Goal: Task Accomplishment & Management: Use online tool/utility

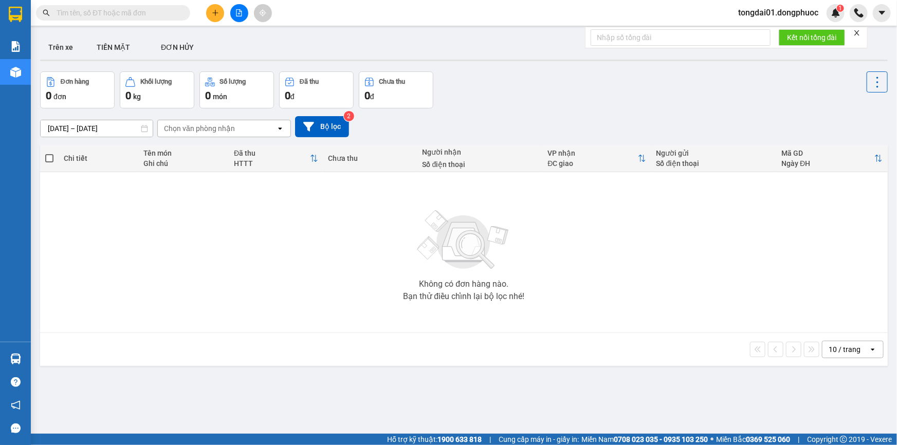
click at [159, 13] on input "text" at bounding box center [117, 12] width 121 height 11
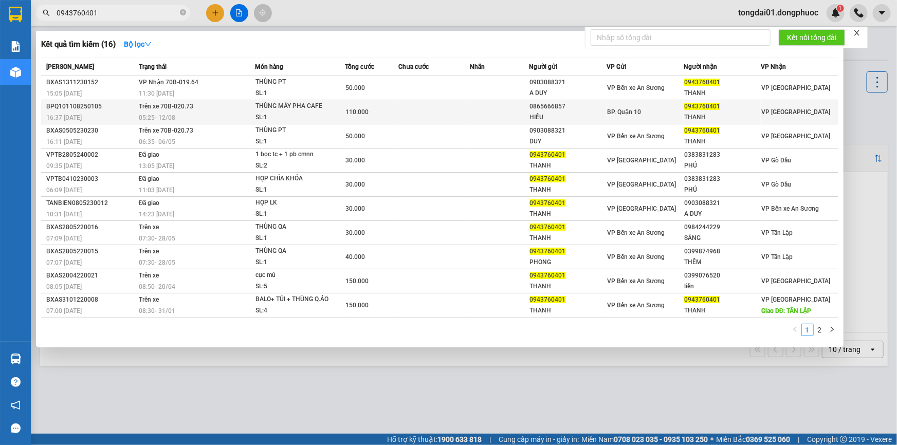
type input "0943760401"
click at [198, 110] on td "Trên xe 70B-020.73 05:25 [DATE]" at bounding box center [195, 112] width 119 height 24
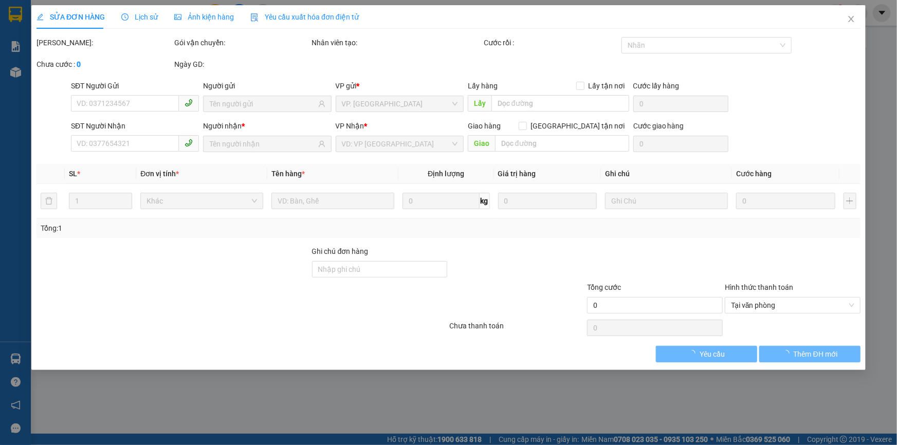
type input "0865666857"
type input "HIẾU"
type input "0943760401"
type input "THANH"
type input "110.000"
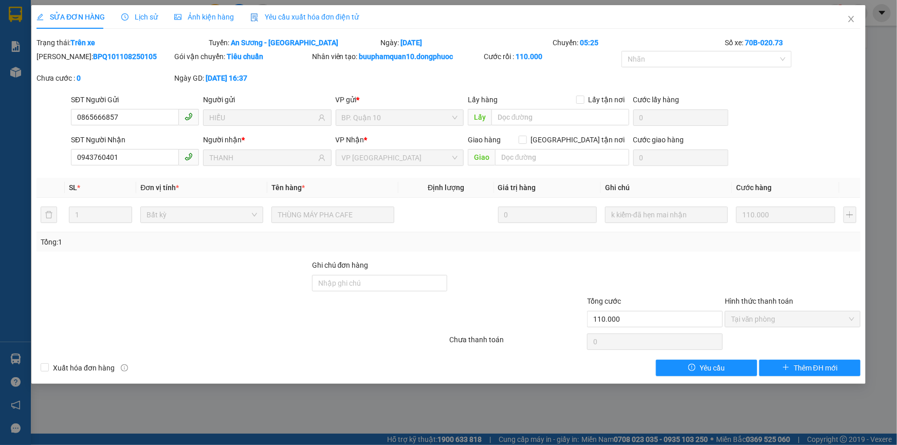
click at [153, 17] on span "Lịch sử" at bounding box center [139, 17] width 36 height 8
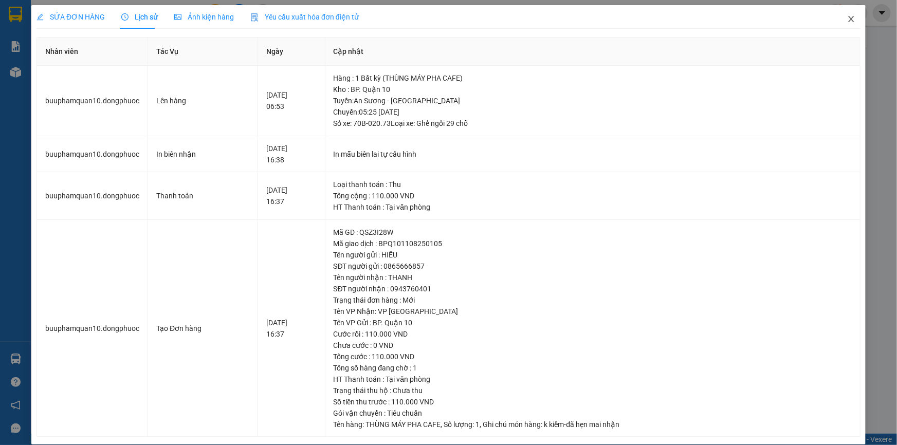
click at [847, 21] on icon "close" at bounding box center [851, 19] width 8 height 8
